Goal: Transaction & Acquisition: Purchase product/service

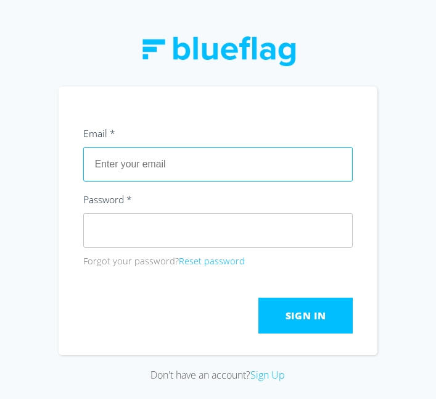
click at [258, 181] on input "text" at bounding box center [218, 164] width 270 height 35
type input "[EMAIL_ADDRESS][DOMAIN_NAME]"
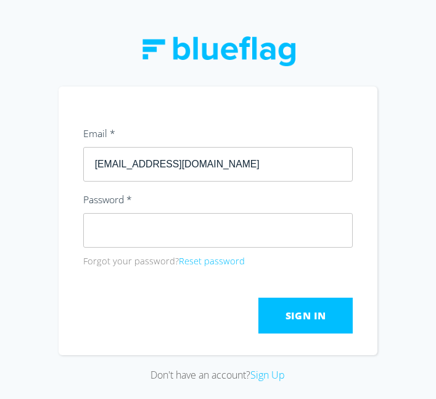
click button "Submit" at bounding box center [0, 0] width 0 height 0
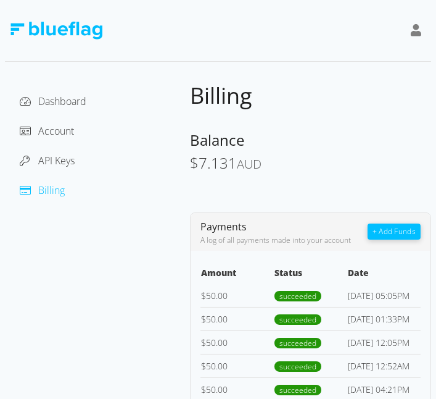
click at [390, 234] on button "+ Add Funds" at bounding box center [394, 231] width 53 height 16
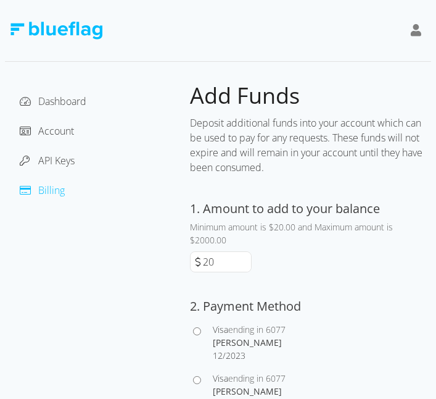
click at [199, 393] on div at bounding box center [201, 391] width 23 height 39
click at [201, 376] on input "Visa ending in 6077 [PERSON_NAME] 4 / 2027" at bounding box center [197, 380] width 8 height 8
radio input "true"
click at [207, 259] on input "20" at bounding box center [226, 262] width 51 height 20
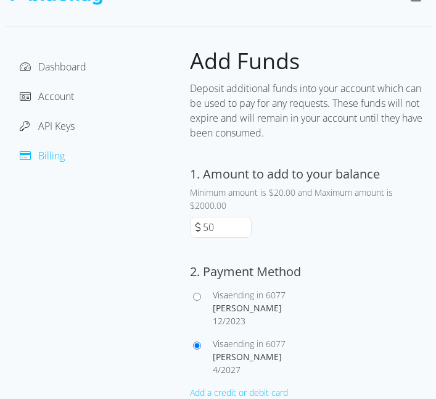
scroll to position [94, 0]
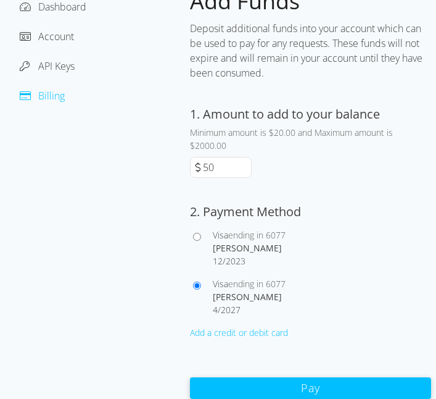
type input "50"
click at [312, 388] on button "Pay" at bounding box center [310, 388] width 241 height 22
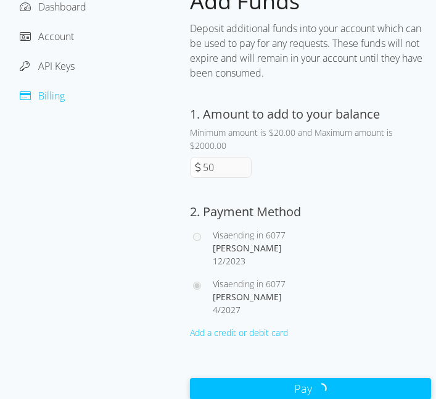
scroll to position [59, 0]
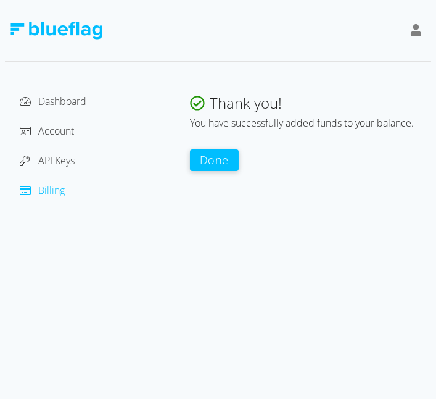
click at [214, 149] on button "Done" at bounding box center [214, 160] width 49 height 22
